Goal: Task Accomplishment & Management: Complete application form

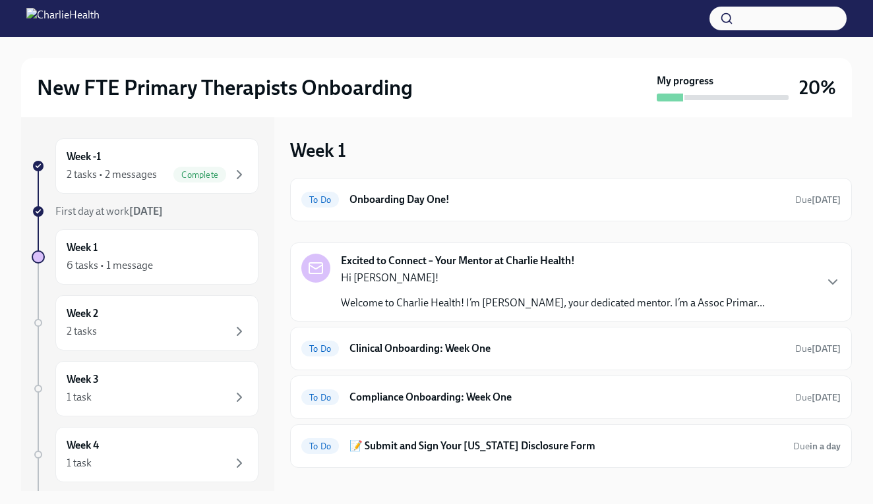
click at [156, 214] on strong "[DATE]" at bounding box center [146, 211] width 34 height 13
click at [128, 210] on span "First day at work [DATE]" at bounding box center [108, 211] width 107 height 13
click at [130, 269] on div "6 tasks • 1 message" at bounding box center [110, 265] width 86 height 15
click at [447, 191] on div "To Do Onboarding Day One! Due [DATE]" at bounding box center [570, 199] width 539 height 21
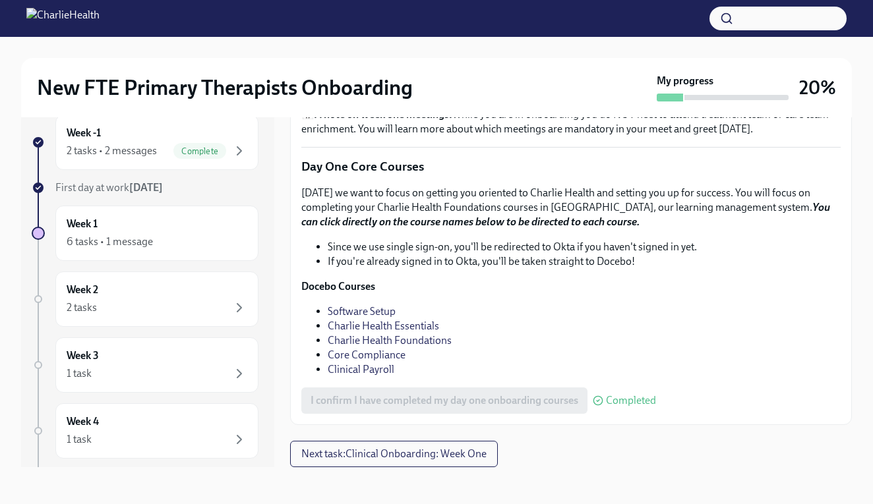
scroll to position [24, 0]
click at [368, 460] on span "Next task : Clinical Onboarding: Week One" at bounding box center [393, 454] width 185 height 13
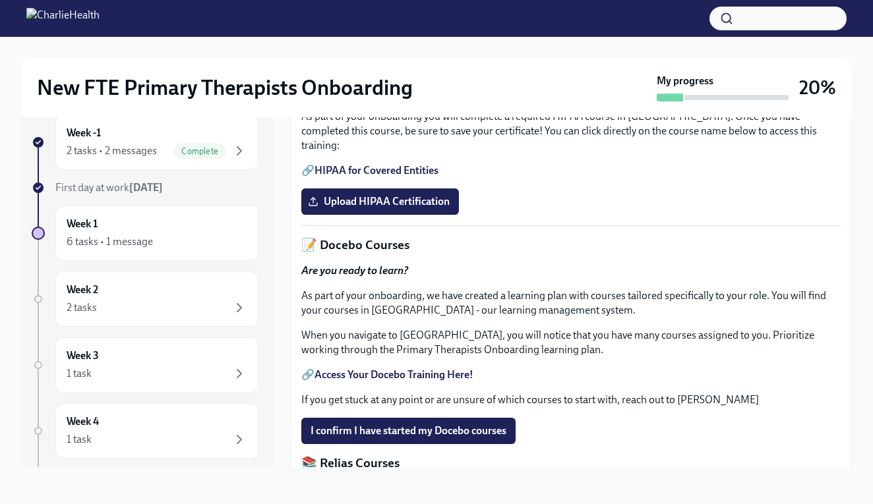
scroll to position [342, 0]
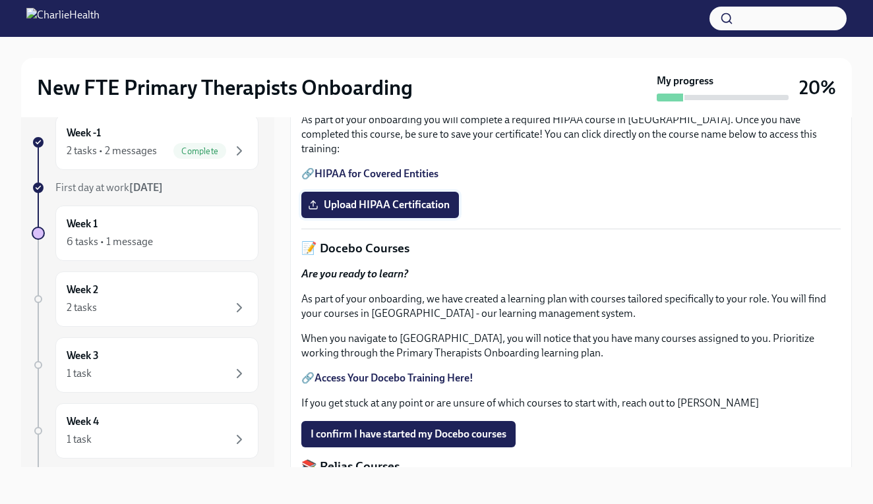
click at [419, 212] on span "Upload HIPAA Certification" at bounding box center [379, 204] width 139 height 13
click at [0, 0] on input "Upload HIPAA Certification" at bounding box center [0, 0] width 0 height 0
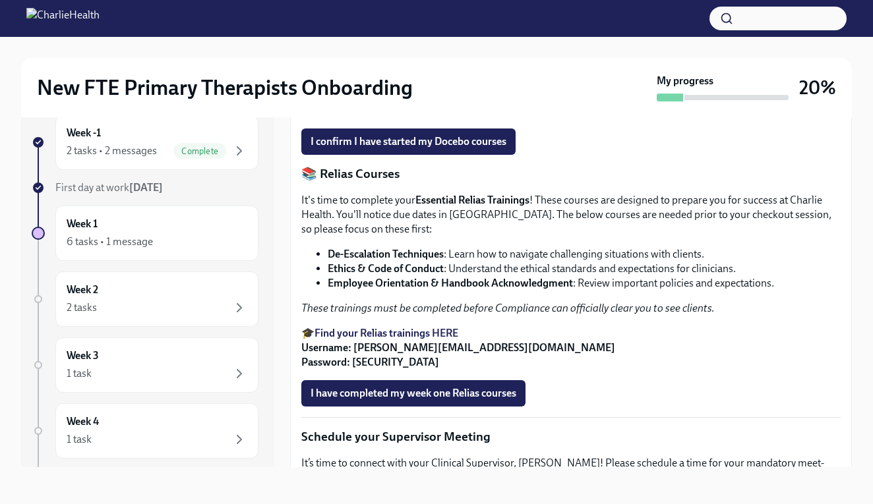
scroll to position [625, 0]
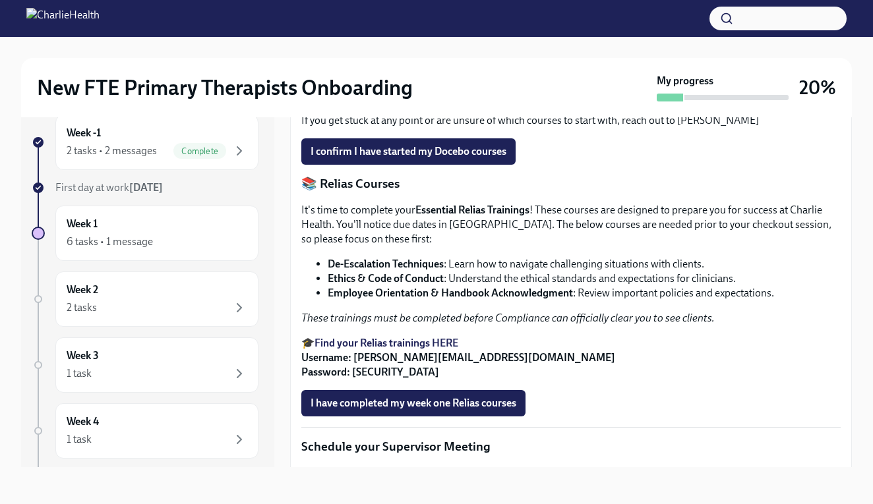
click at [674, 192] on p "📚 Relias Courses" at bounding box center [570, 183] width 539 height 17
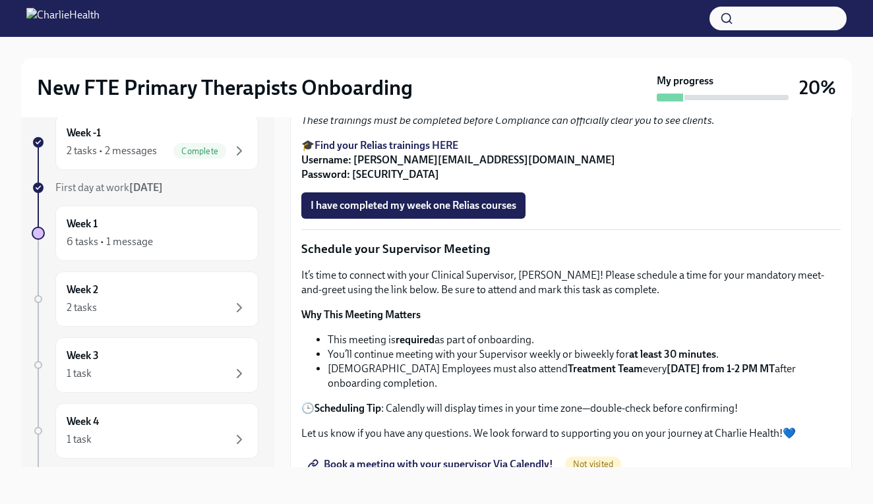
scroll to position [825, 0]
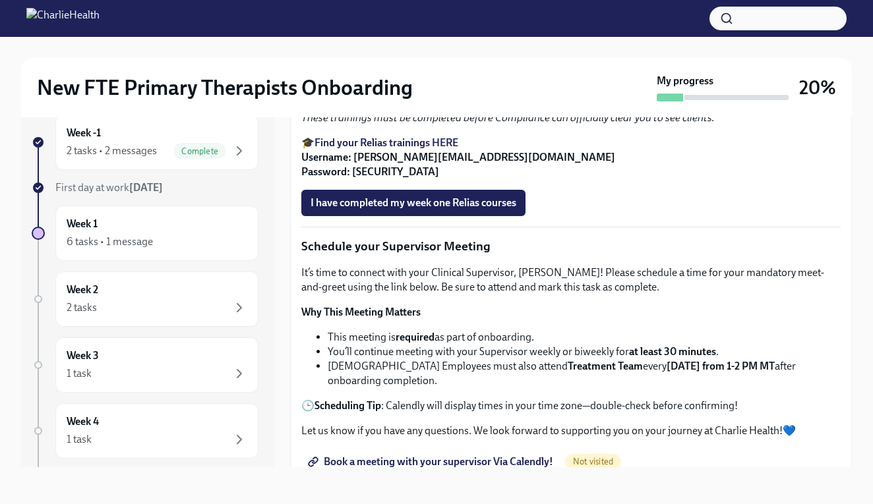
click at [421, 70] on strong "De-Escalation Techniques" at bounding box center [386, 63] width 116 height 13
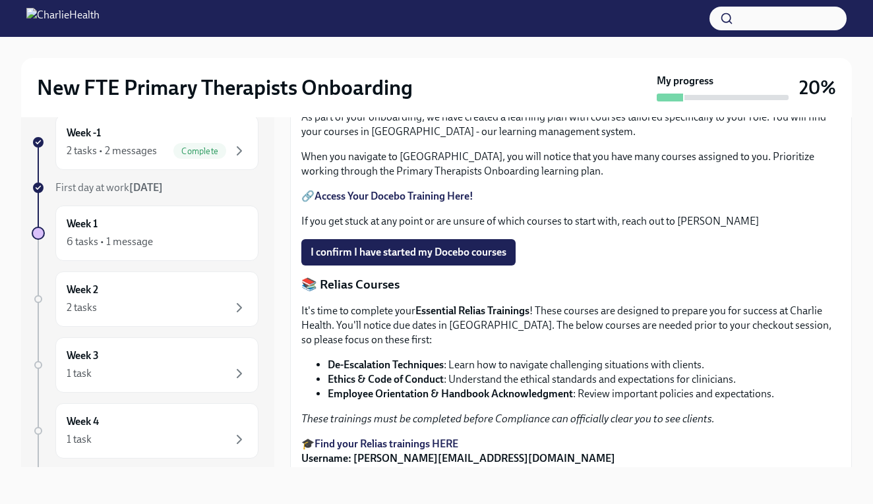
scroll to position [527, 0]
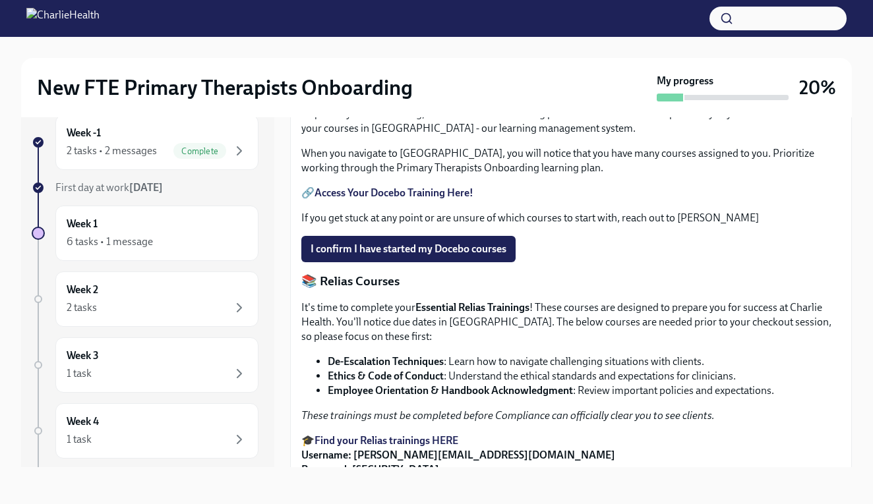
click at [529, 0] on div at bounding box center [436, 18] width 873 height 37
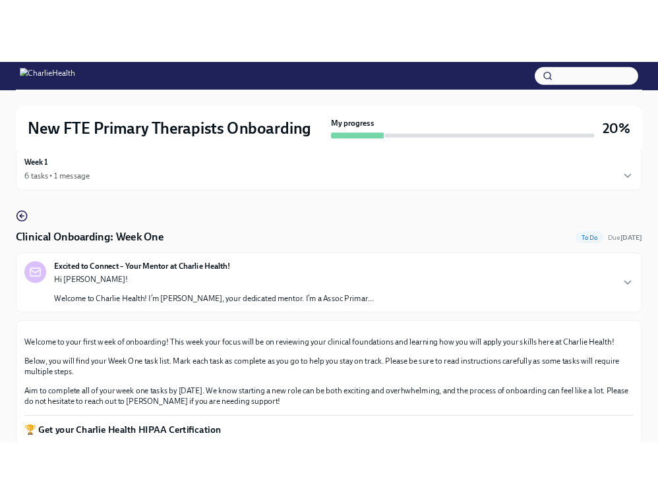
scroll to position [22, 0]
